Goal: Task Accomplishment & Management: Manage account settings

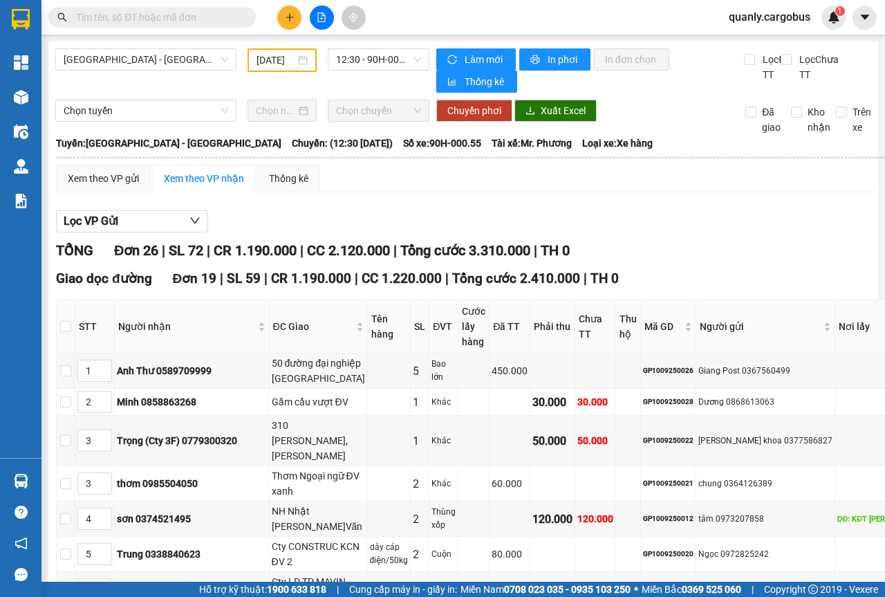
click at [306, 61] on div "[DATE]" at bounding box center [282, 60] width 69 height 24
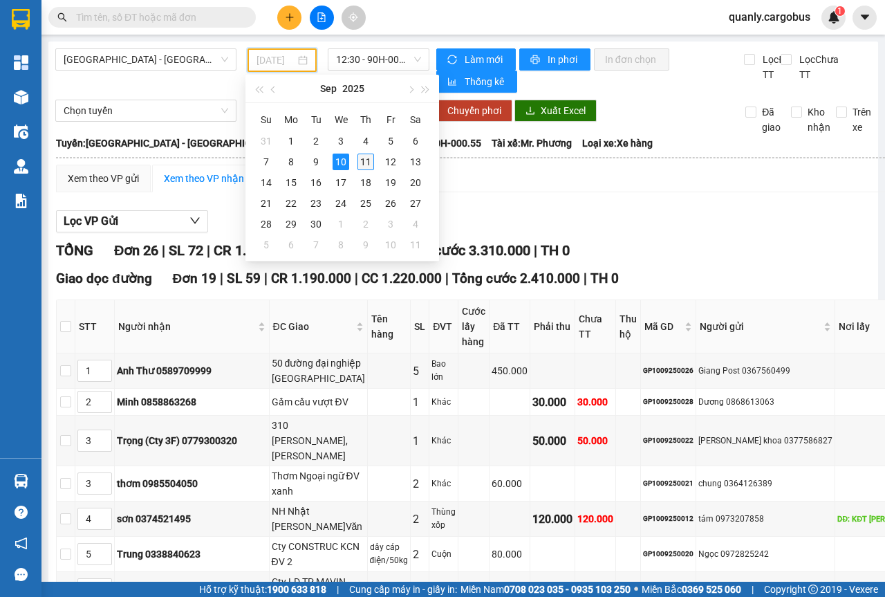
click at [362, 164] on div "11" at bounding box center [366, 162] width 17 height 17
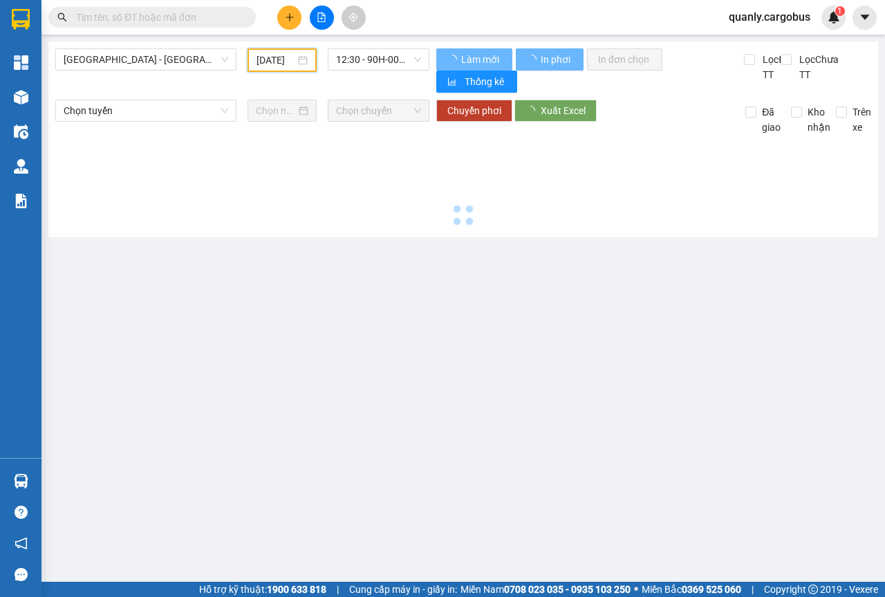
scroll to position [0, 10]
type input "[DATE]"
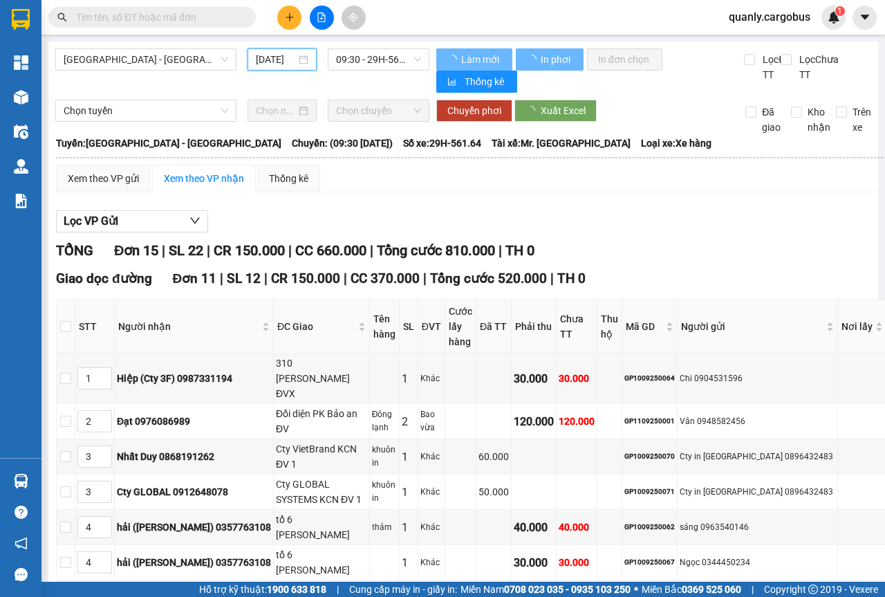
scroll to position [0, 10]
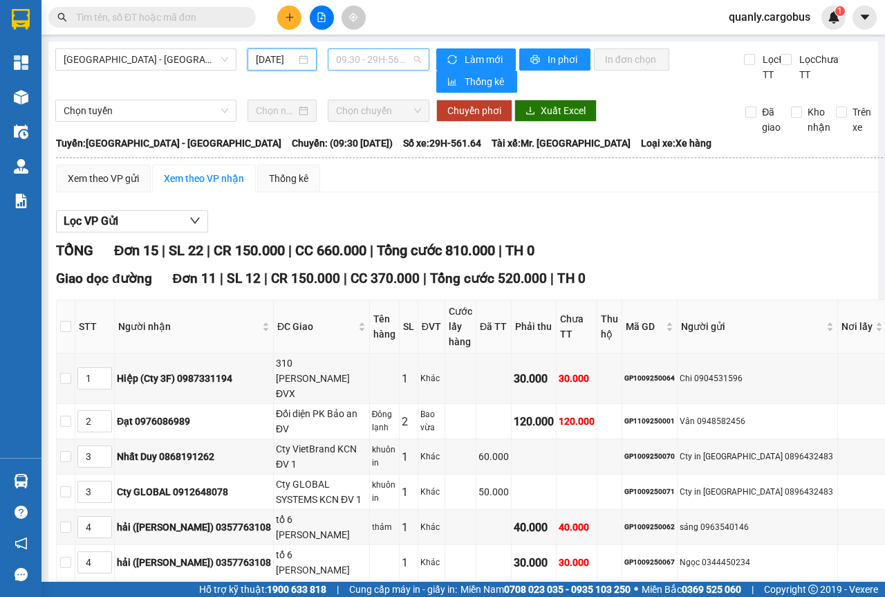
click at [410, 62] on span "09:30 - 29H-561.64" at bounding box center [378, 59] width 84 height 21
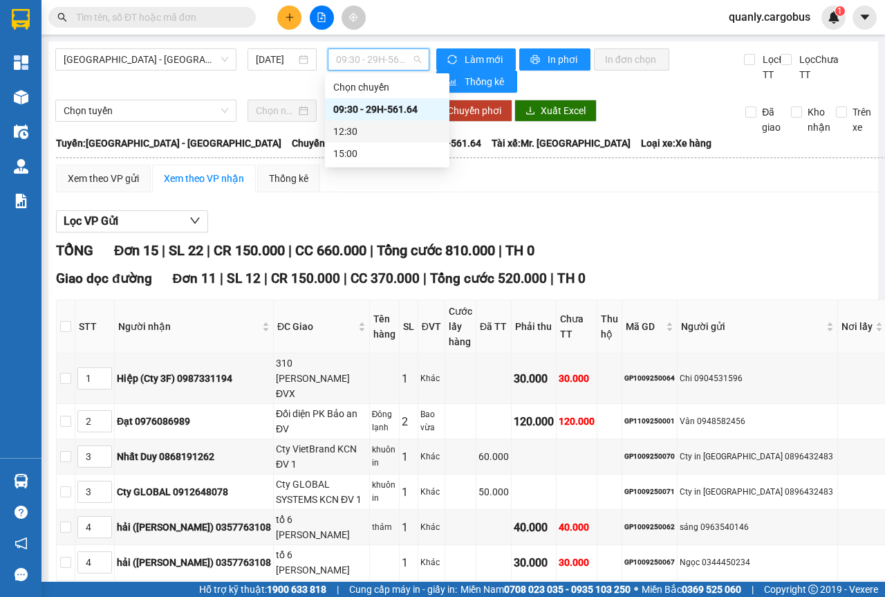
click at [345, 134] on div "12:30" at bounding box center [387, 131] width 108 height 15
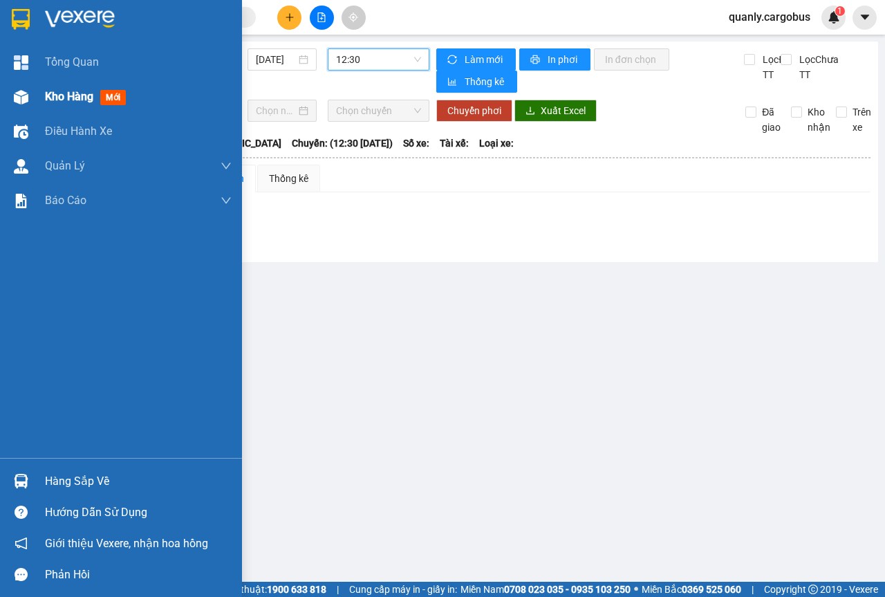
click at [46, 100] on span "Kho hàng" at bounding box center [69, 96] width 48 height 13
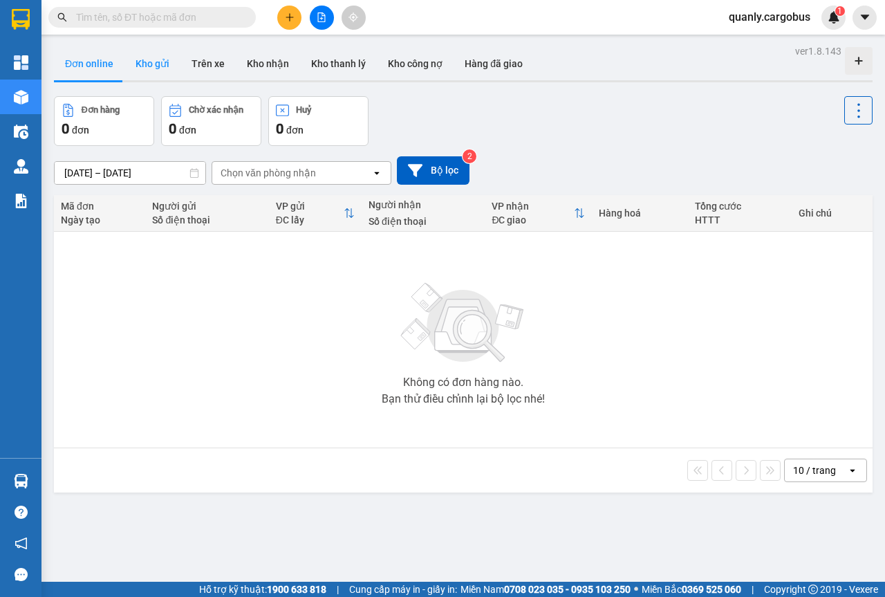
click at [151, 66] on button "Kho gửi" at bounding box center [153, 63] width 56 height 33
type input "[DATE] – [DATE]"
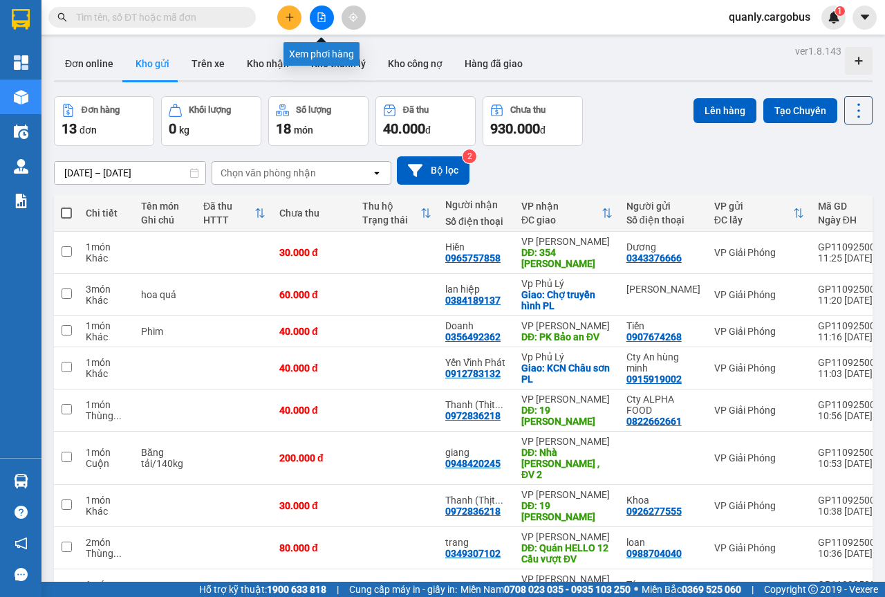
click at [329, 18] on button at bounding box center [322, 18] width 24 height 24
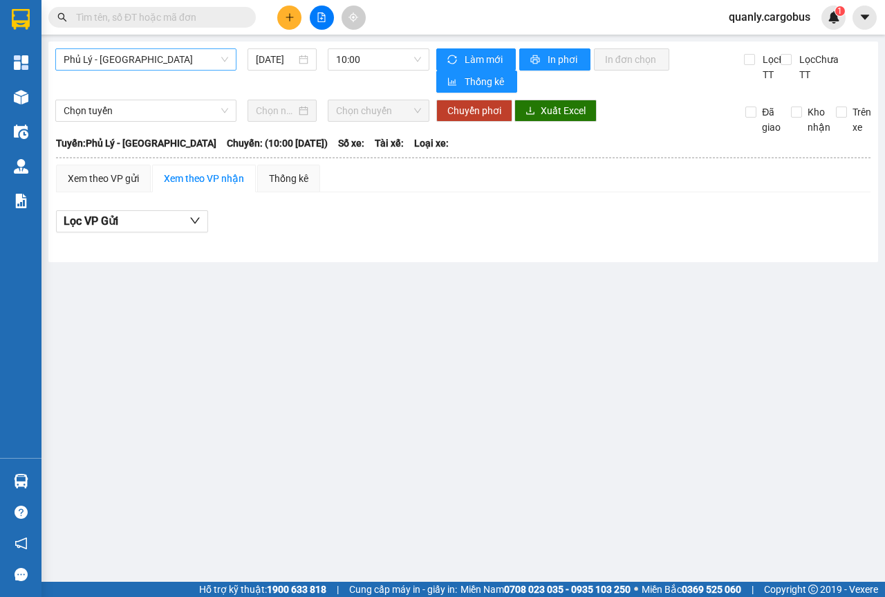
drag, startPoint x: 222, startPoint y: 66, endPoint x: 196, endPoint y: 70, distance: 26.5
click at [221, 66] on span "Phủ Lý - [GEOGRAPHIC_DATA]" at bounding box center [146, 59] width 165 height 21
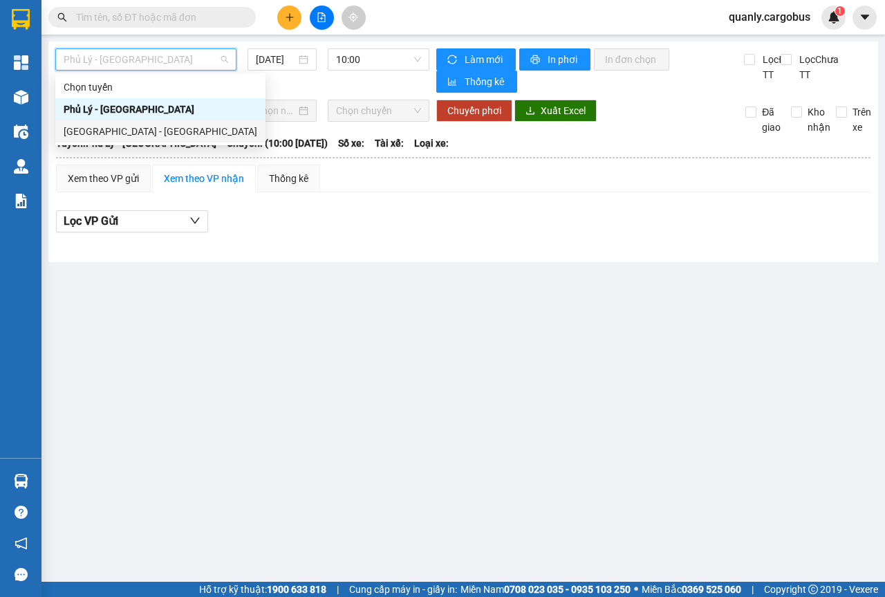
click at [88, 129] on div "[GEOGRAPHIC_DATA] - [GEOGRAPHIC_DATA]" at bounding box center [161, 131] width 194 height 15
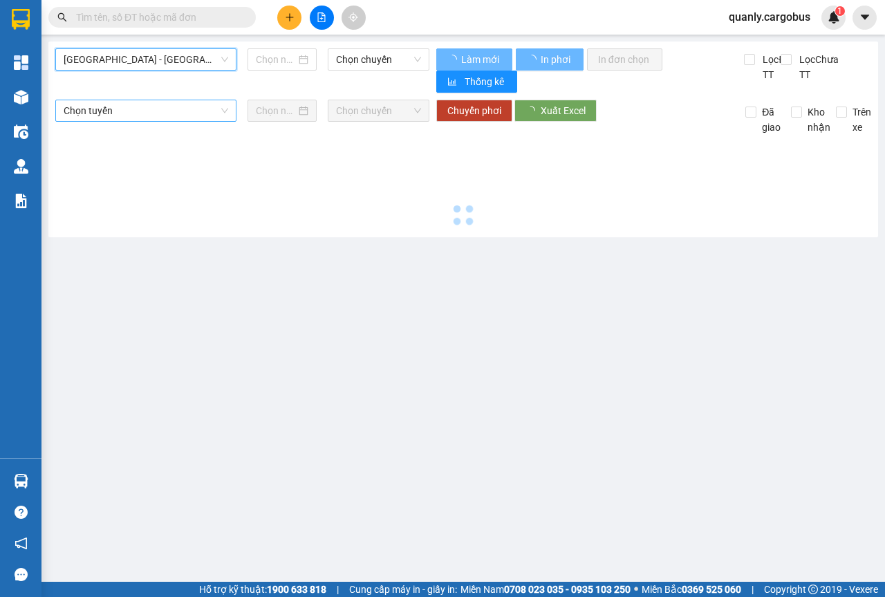
type input "[DATE]"
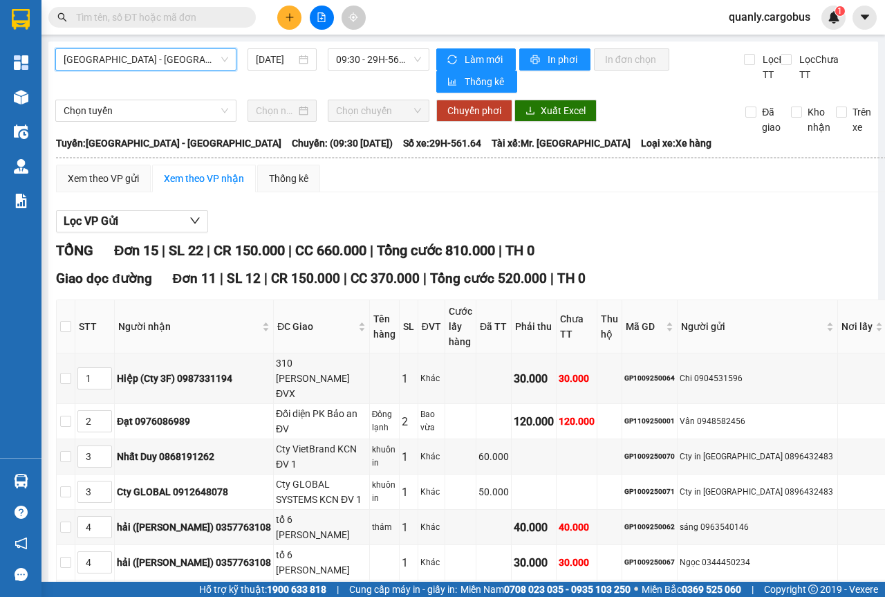
click at [220, 57] on span "[GEOGRAPHIC_DATA] - [GEOGRAPHIC_DATA]" at bounding box center [146, 59] width 165 height 21
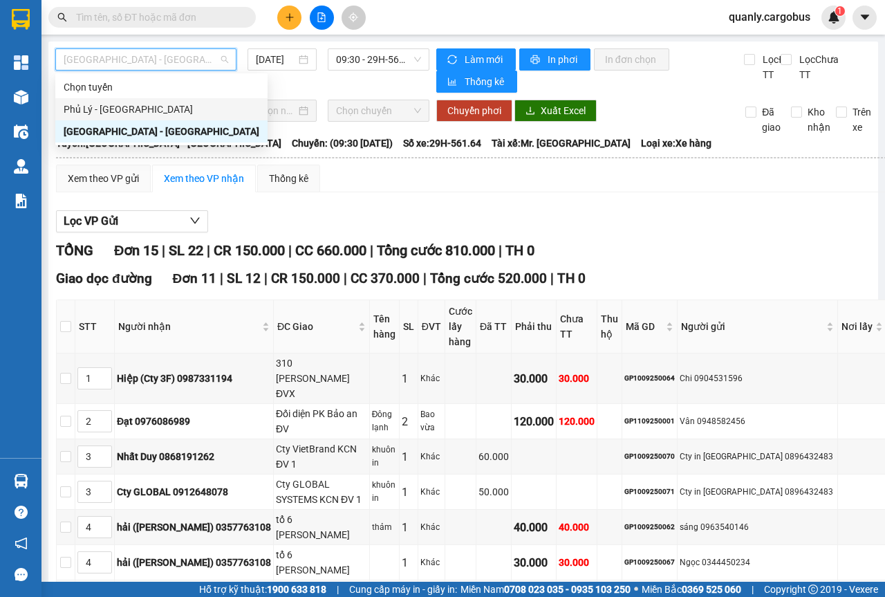
click at [101, 113] on div "Phủ Lý - [GEOGRAPHIC_DATA]" at bounding box center [162, 109] width 196 height 15
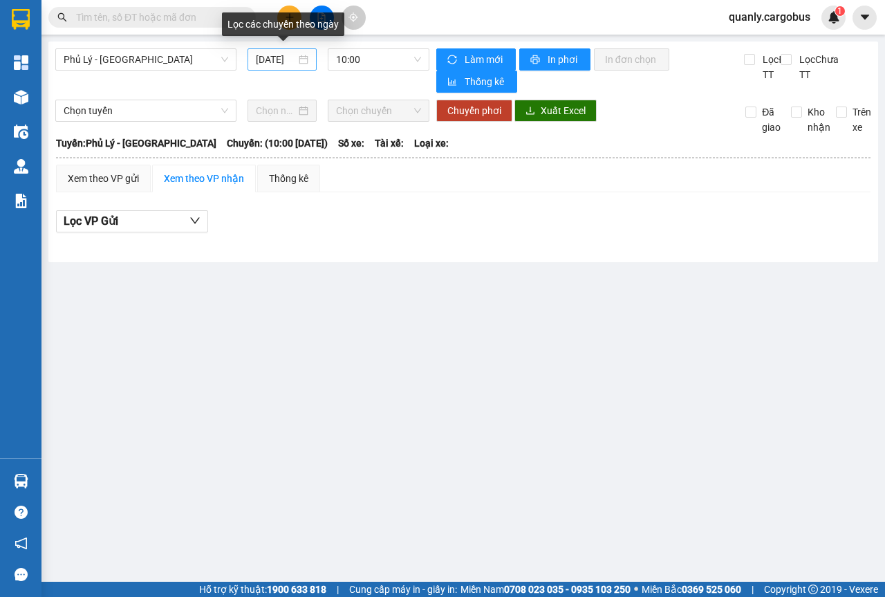
click at [301, 55] on div "[DATE]" at bounding box center [282, 59] width 53 height 15
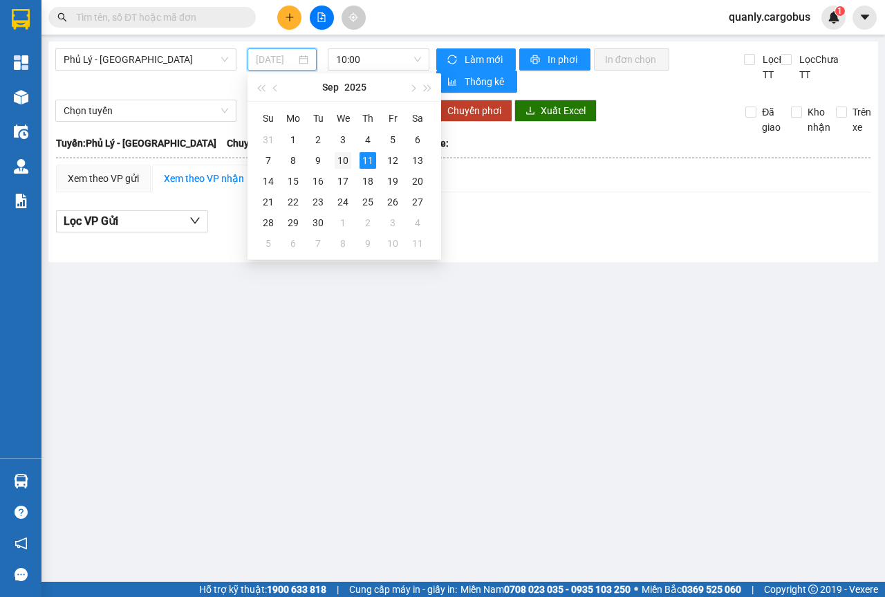
click at [336, 160] on div "10" at bounding box center [343, 160] width 17 height 17
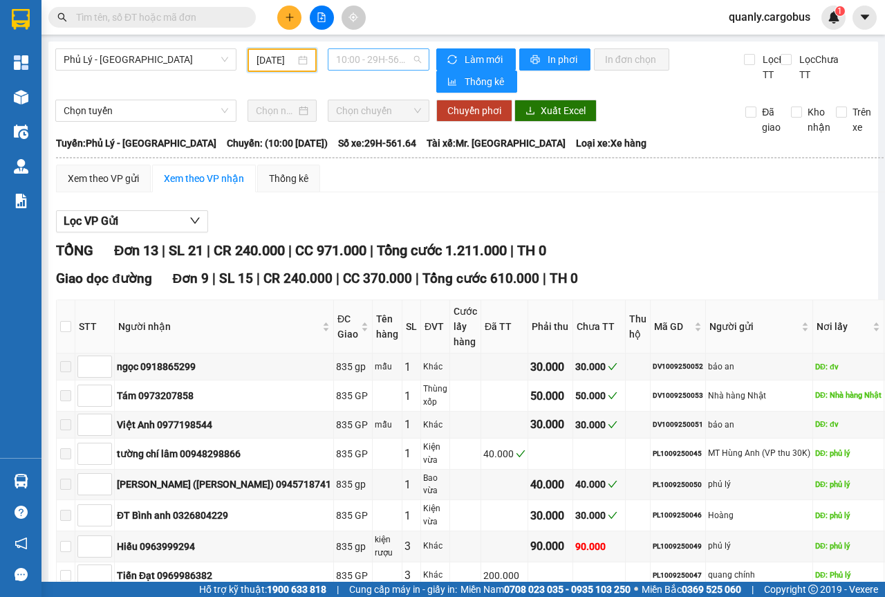
click at [407, 53] on span "10:00 - 29H-561.64" at bounding box center [378, 59] width 84 height 21
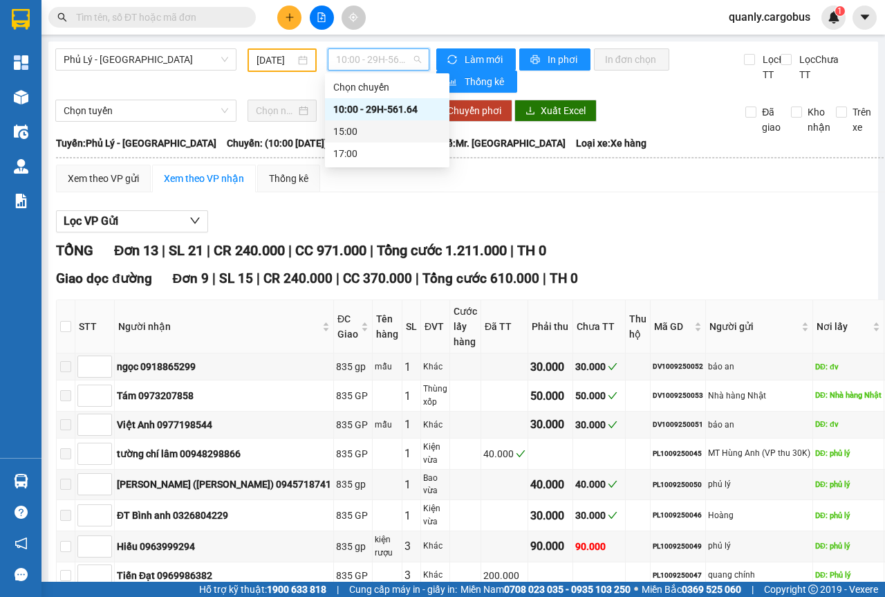
click at [351, 132] on div "15:00" at bounding box center [387, 131] width 108 height 15
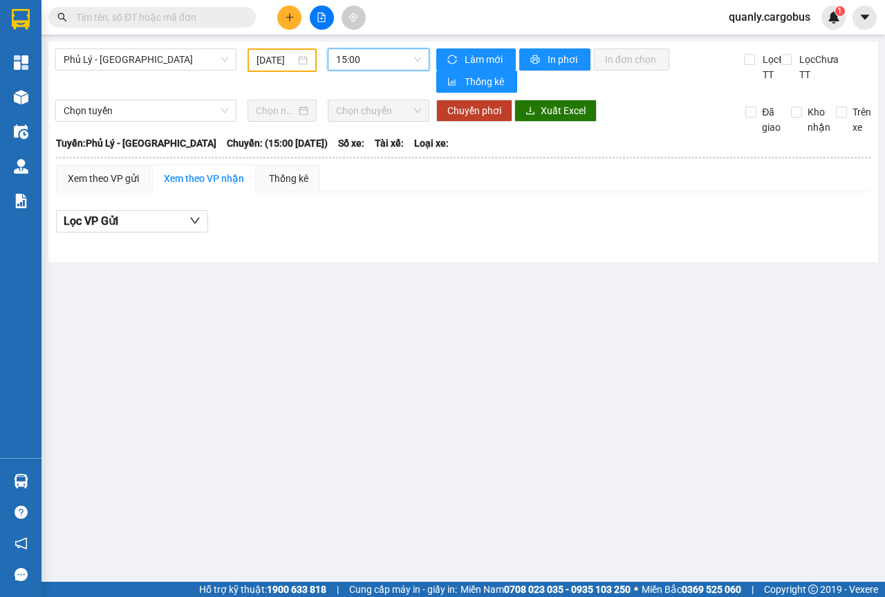
click at [419, 58] on span "15:00" at bounding box center [378, 59] width 84 height 21
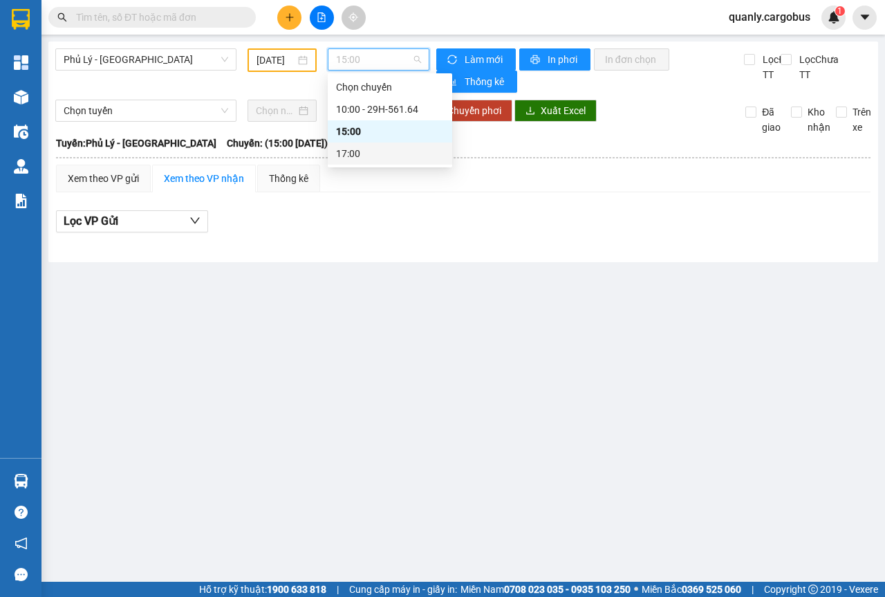
click at [352, 156] on div "17:00" at bounding box center [390, 153] width 108 height 15
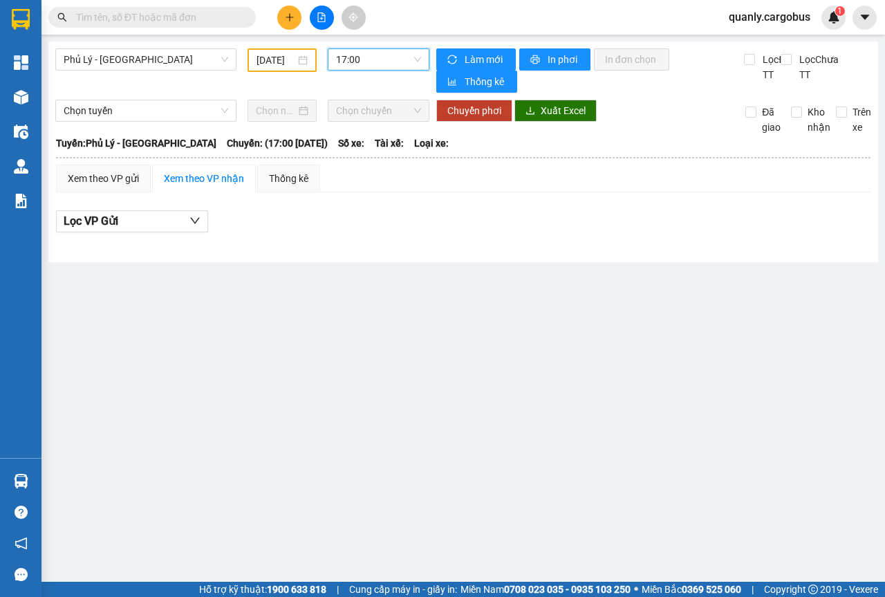
click at [301, 63] on div "[DATE]" at bounding box center [282, 60] width 51 height 15
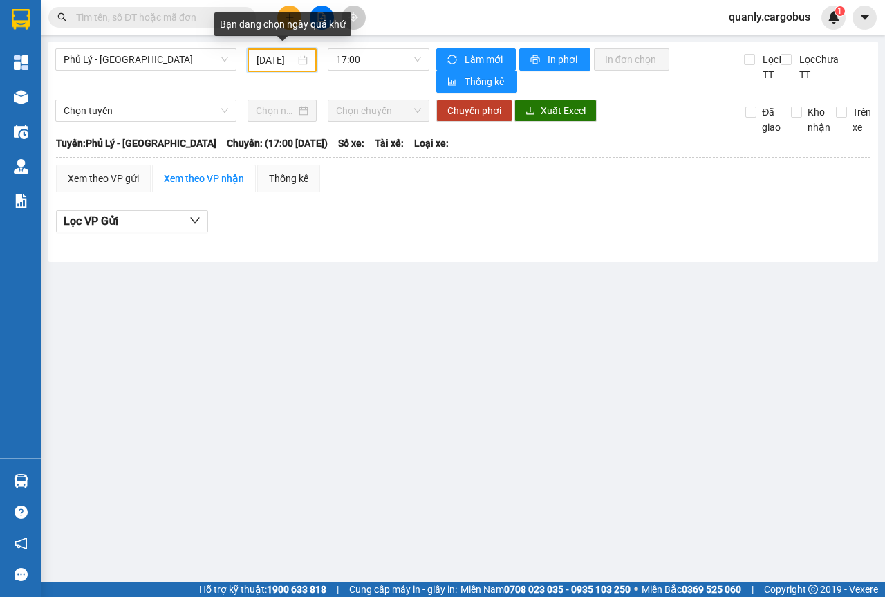
scroll to position [0, 10]
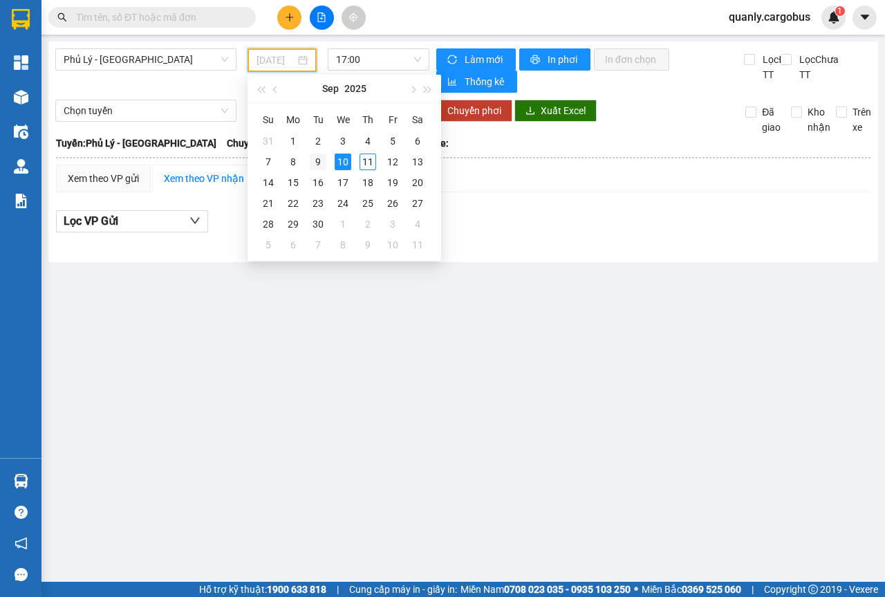
click at [314, 162] on div "9" at bounding box center [318, 162] width 17 height 17
type input "[DATE]"
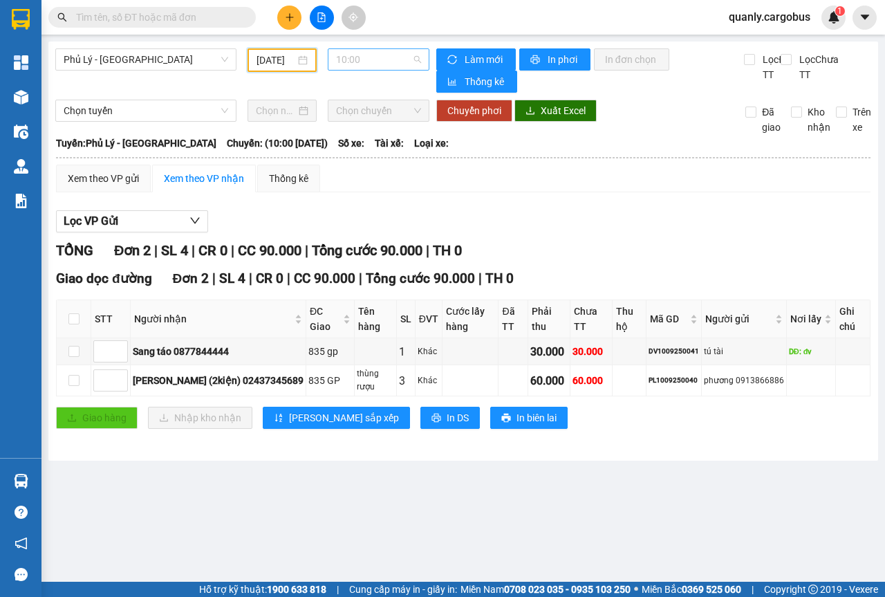
click at [419, 59] on span "10:00" at bounding box center [378, 59] width 84 height 21
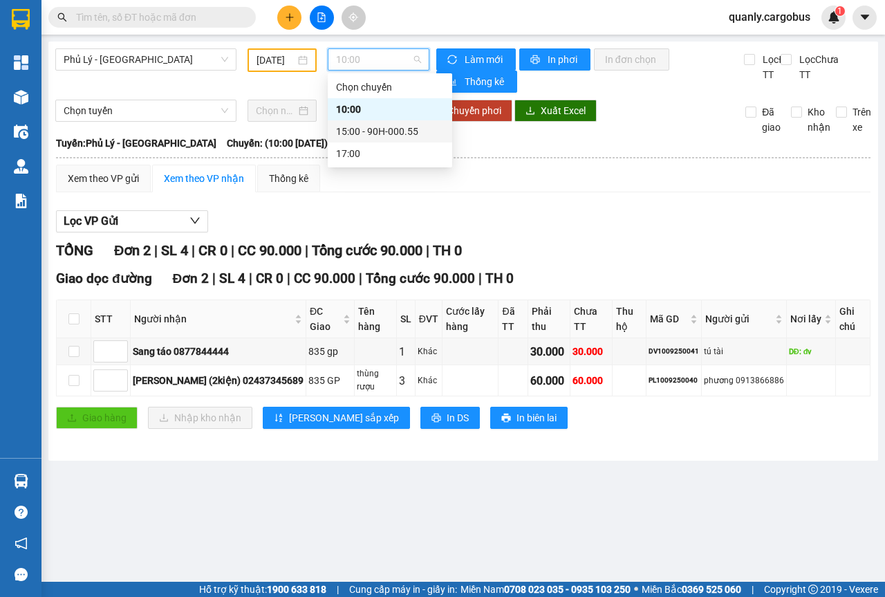
click at [346, 130] on div "15:00 - 90H-000.55" at bounding box center [390, 131] width 108 height 15
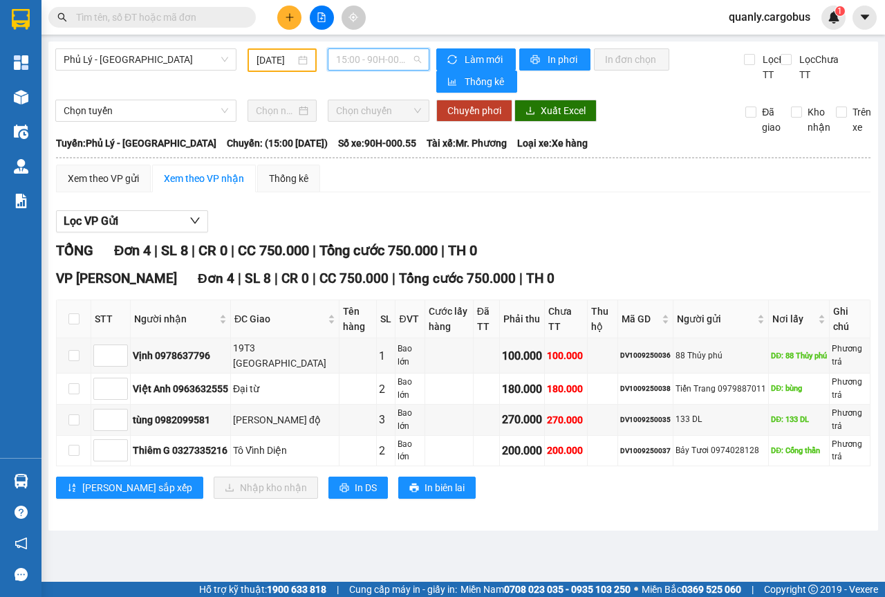
click at [417, 58] on span "15:00 - 90H-000.55" at bounding box center [378, 59] width 84 height 21
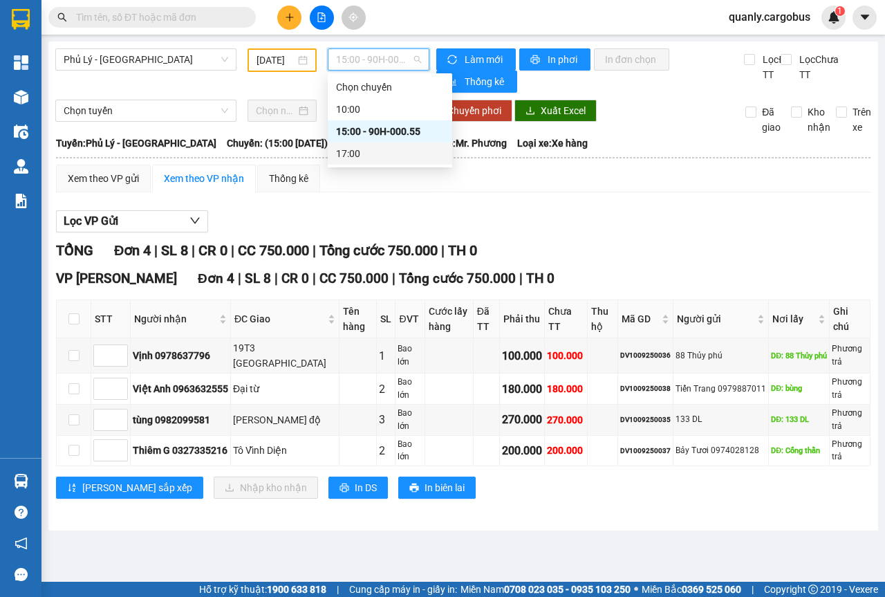
click at [342, 153] on div "17:00" at bounding box center [390, 153] width 108 height 15
